Goal: Information Seeking & Learning: Learn about a topic

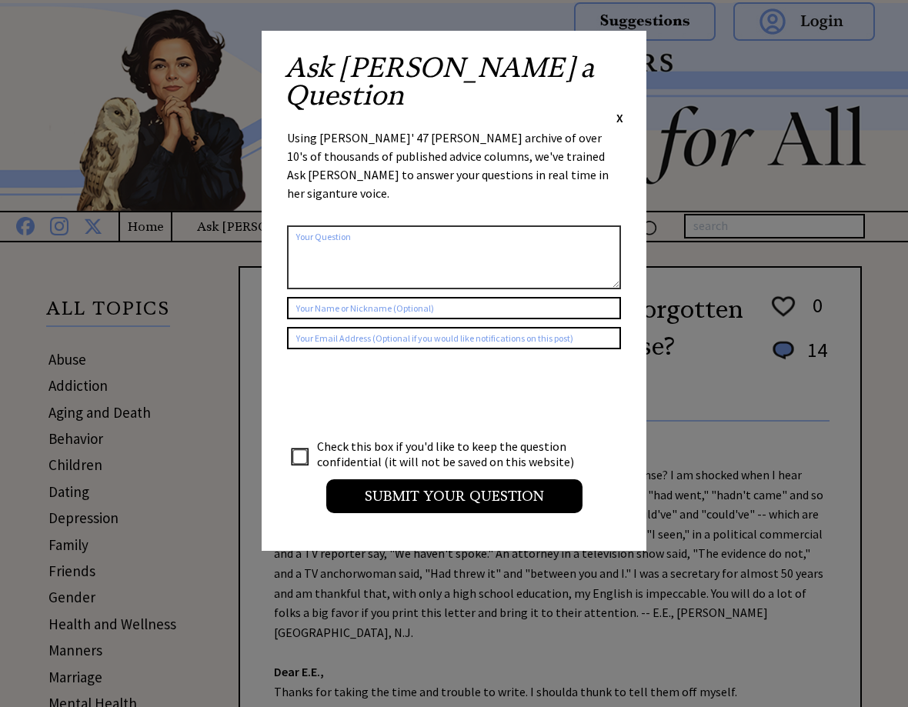
click at [620, 110] on span "X" at bounding box center [619, 117] width 7 height 15
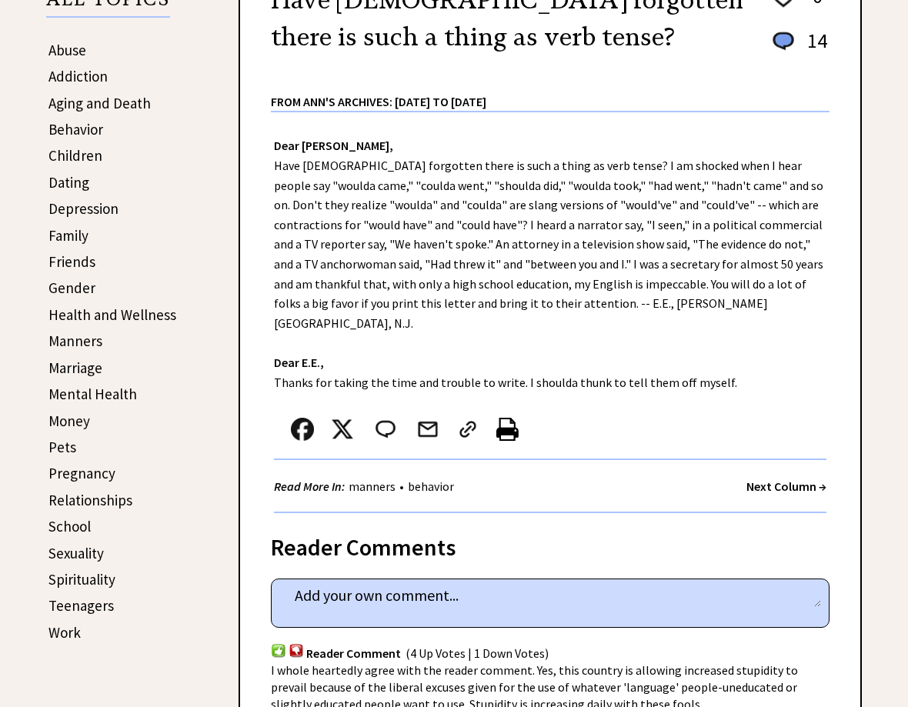
scroll to position [308, 0]
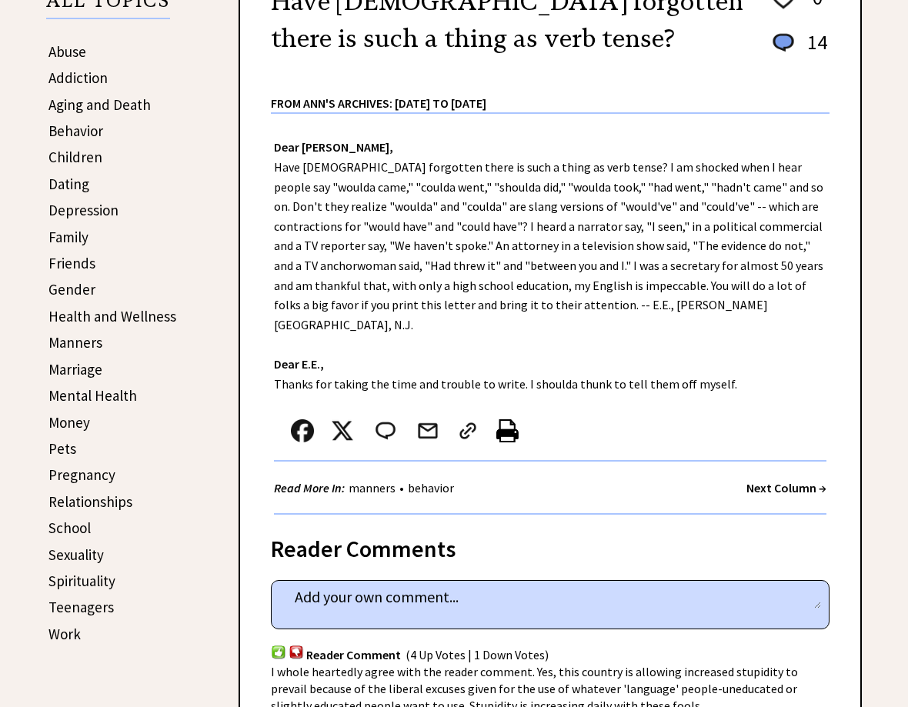
click at [69, 241] on link "Family" at bounding box center [68, 237] width 40 height 18
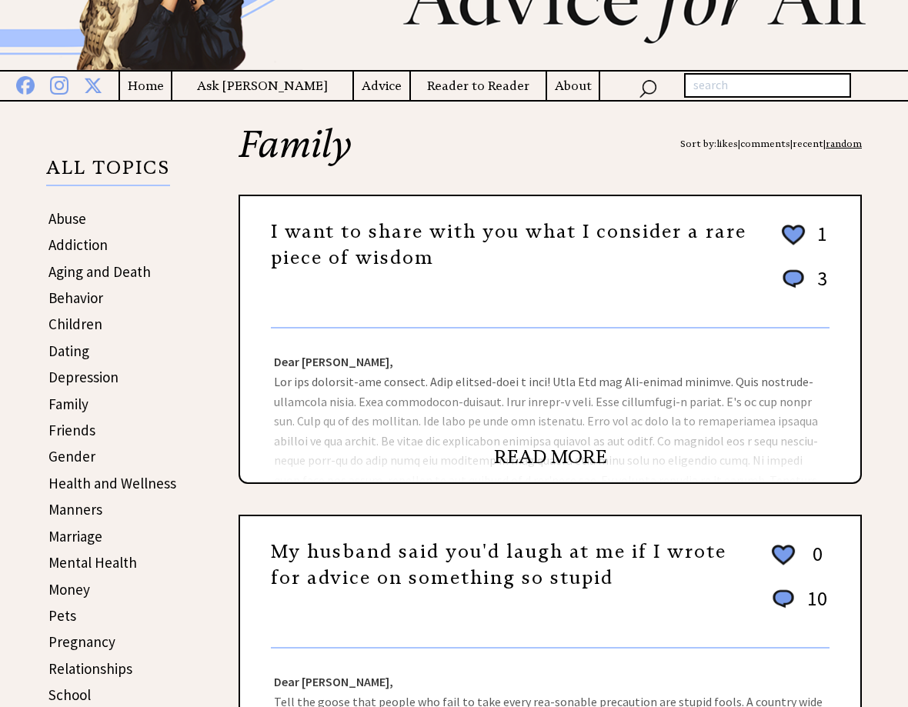
scroll to position [154, 0]
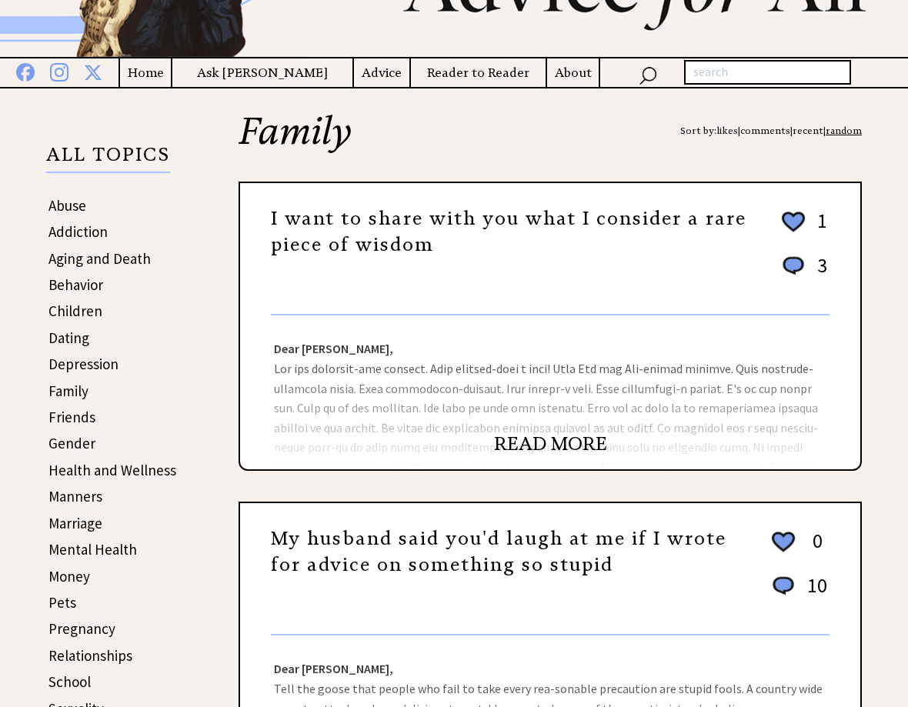
click at [566, 446] on link "READ MORE" at bounding box center [550, 444] width 113 height 23
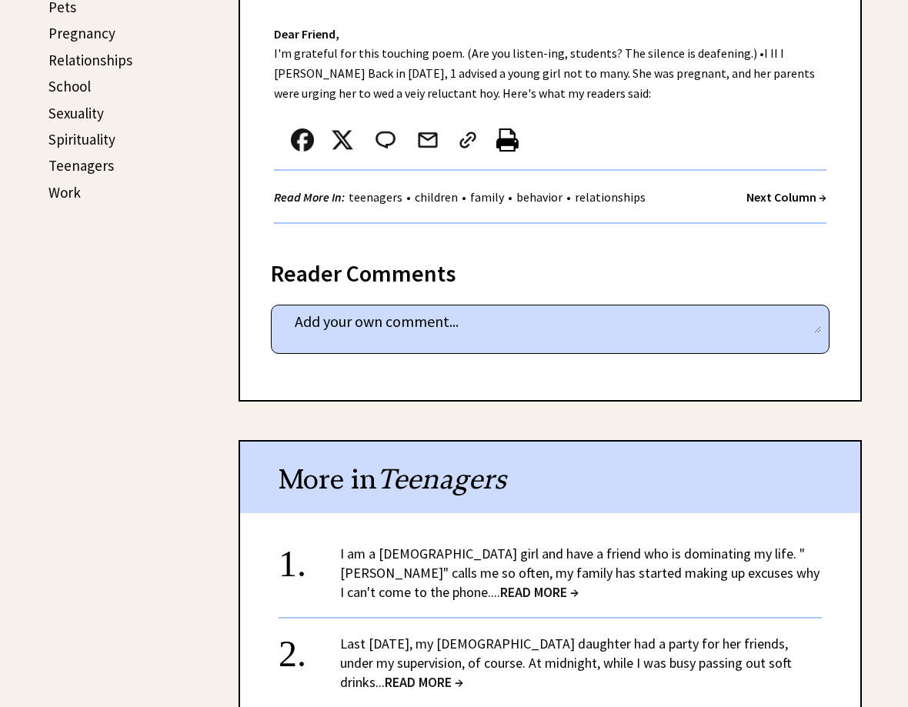
scroll to position [385, 0]
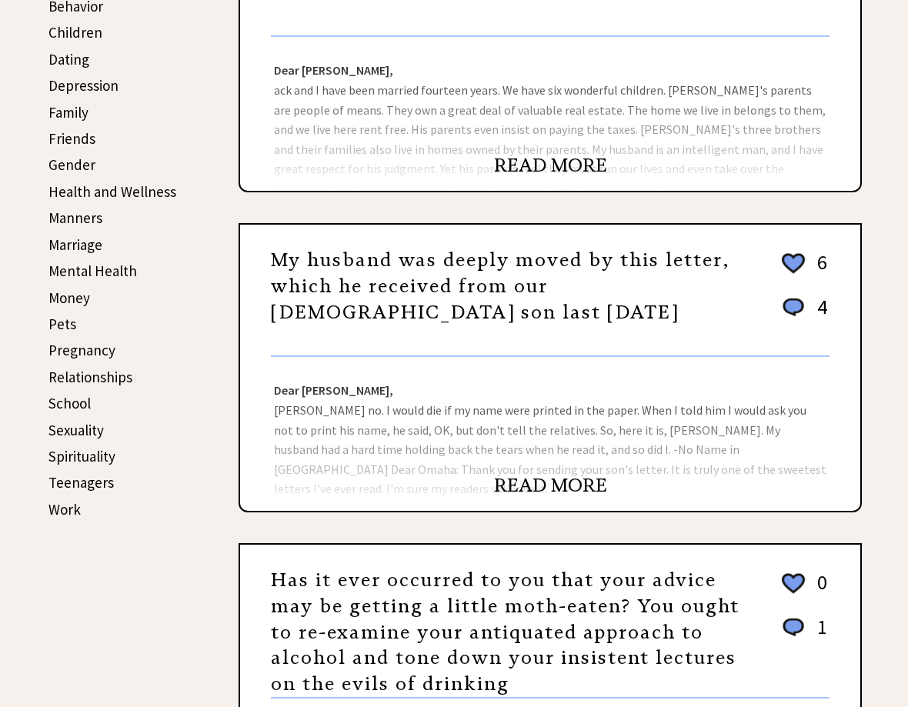
scroll to position [462, 0]
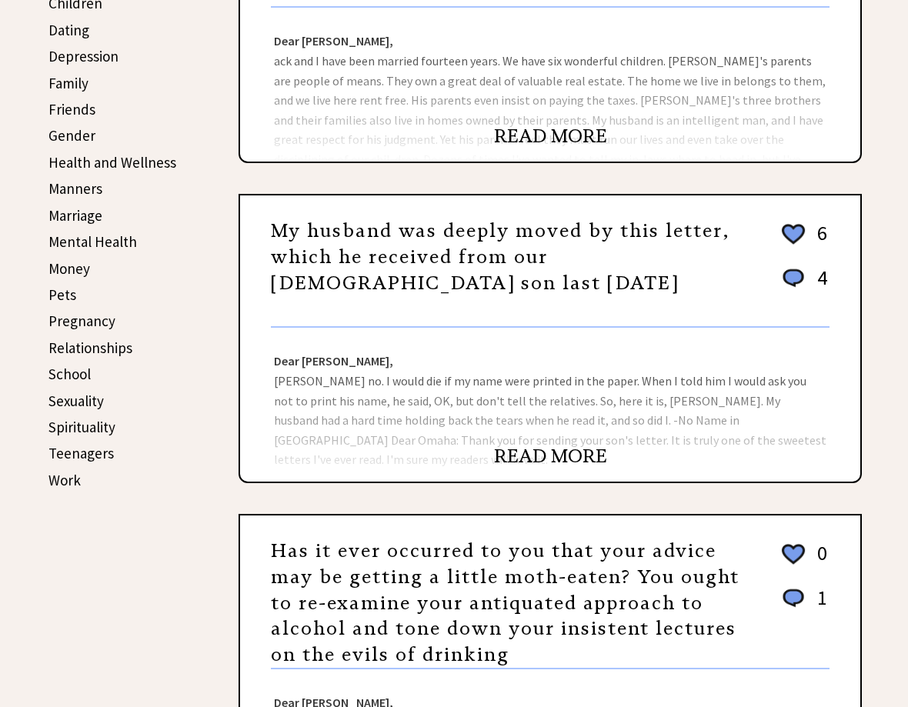
click at [564, 409] on div "Dear Ann Landers, Heck no. I would die if my name were printed in the paper. Wh…" at bounding box center [550, 405] width 620 height 154
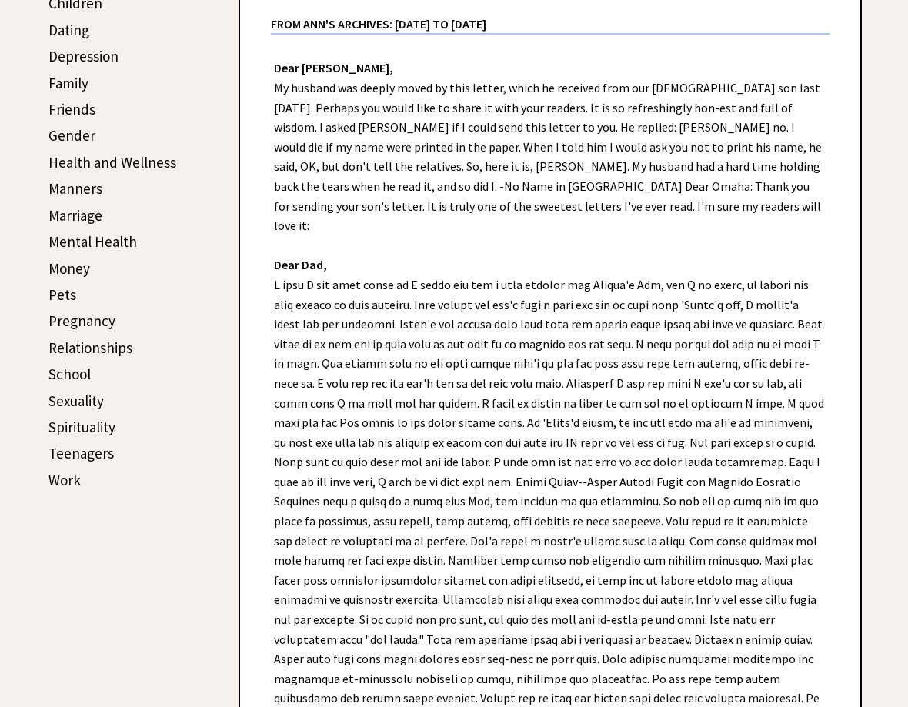
scroll to position [539, 0]
